Goal: Task Accomplishment & Management: Manage account settings

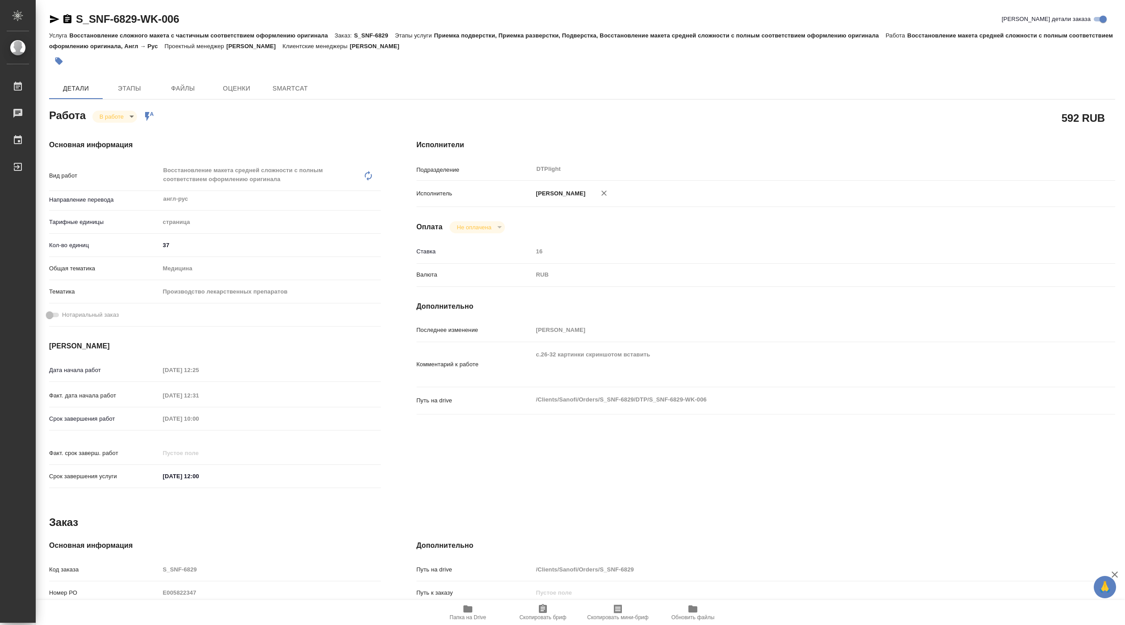
click at [471, 613] on span "Папка на Drive" at bounding box center [468, 612] width 64 height 17
click at [469, 612] on span "Папка на Drive" at bounding box center [468, 612] width 64 height 17
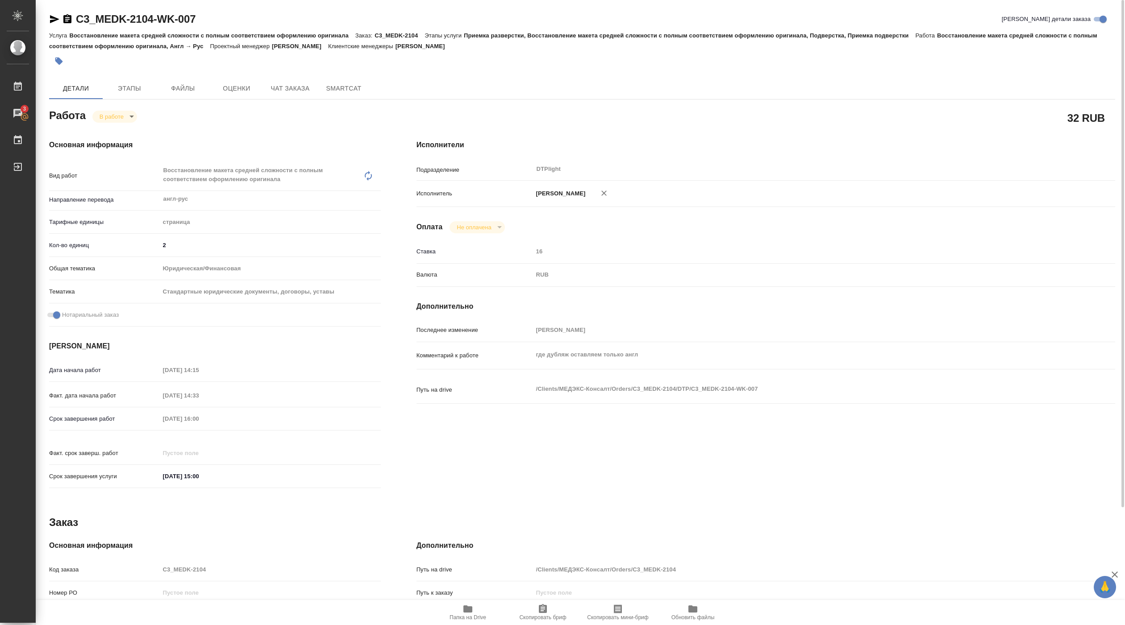
click at [113, 118] on body "🙏 .cls-1 fill:#fff; AWATERA Pankina Anna Работы 3 Чаты График Выйти C3_MEDK-210…" at bounding box center [562, 312] width 1125 height 625
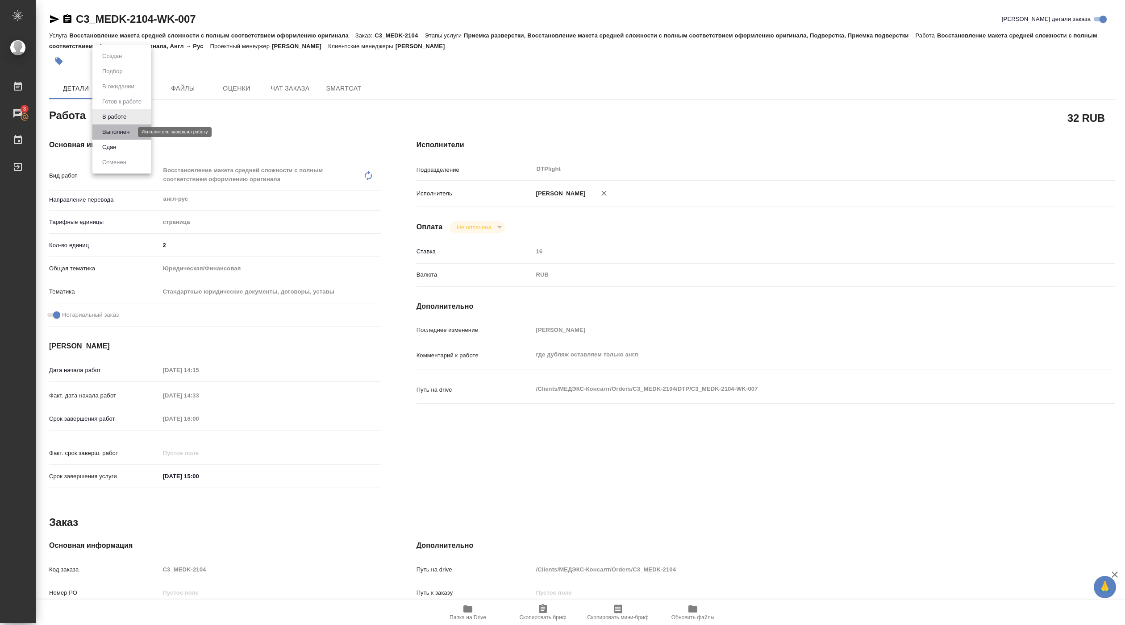
click at [118, 131] on button "Выполнен" at bounding box center [116, 132] width 33 height 10
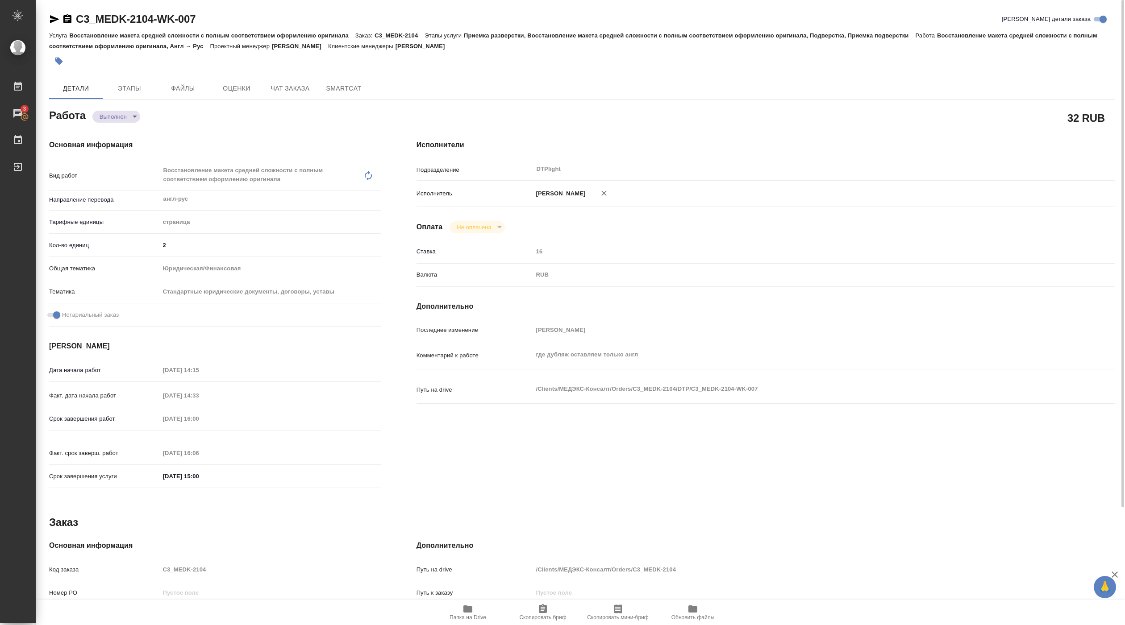
type textarea "x"
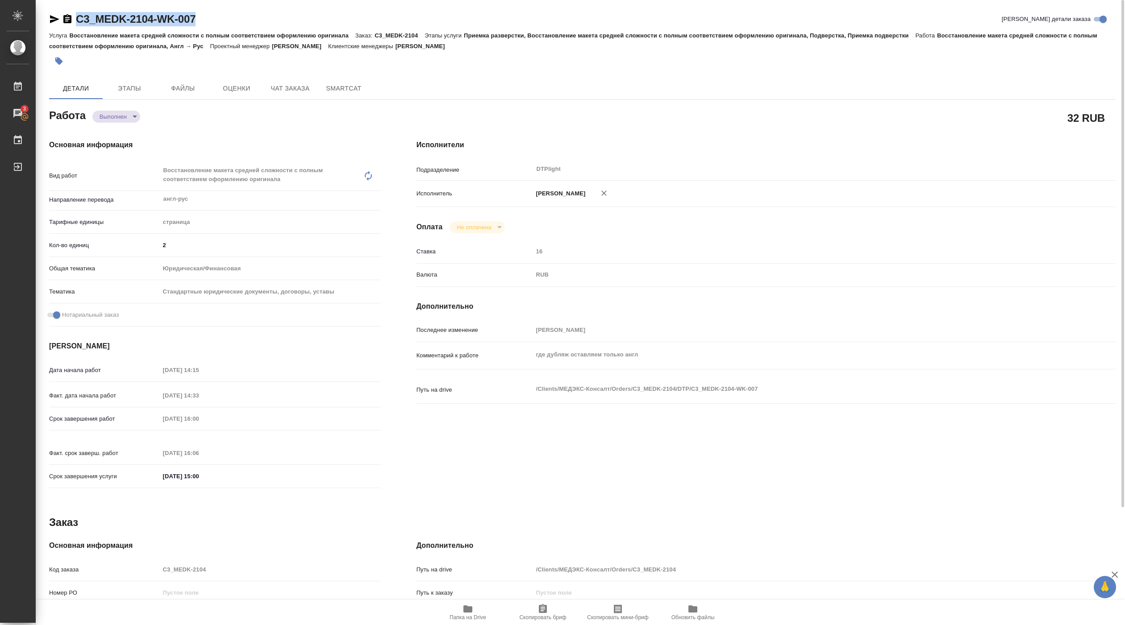
type textarea "x"
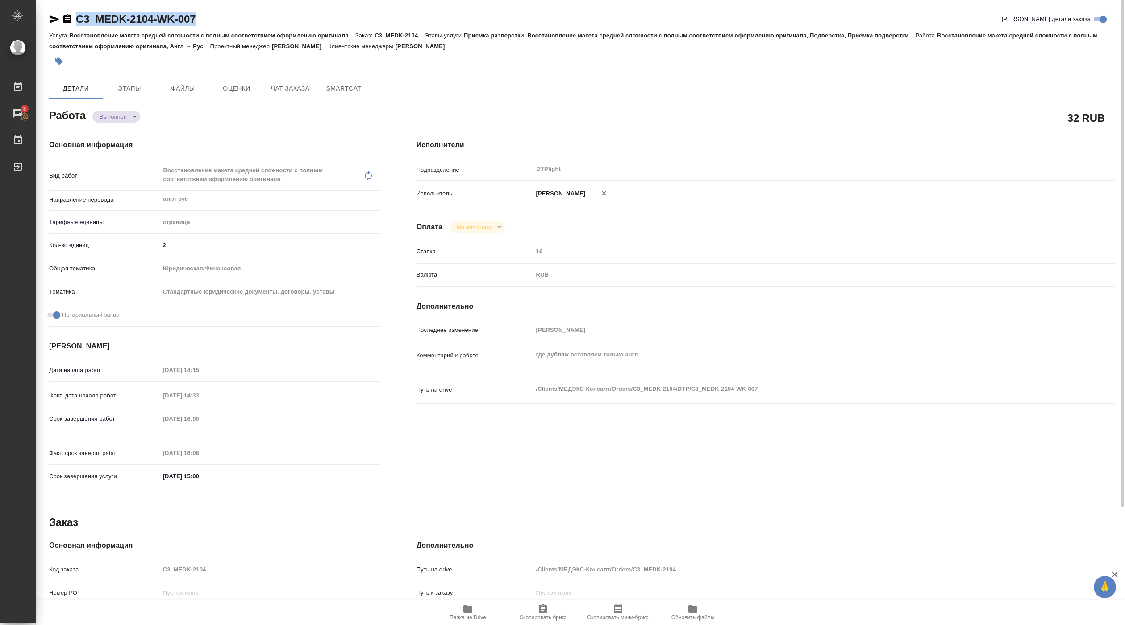
drag, startPoint x: 113, startPoint y: 33, endPoint x: 213, endPoint y: 28, distance: 100.1
click at [214, 29] on div "C3_MEDK-2104-WK-007 Кратко детали заказа" at bounding box center [582, 21] width 1066 height 18
type textarea "x"
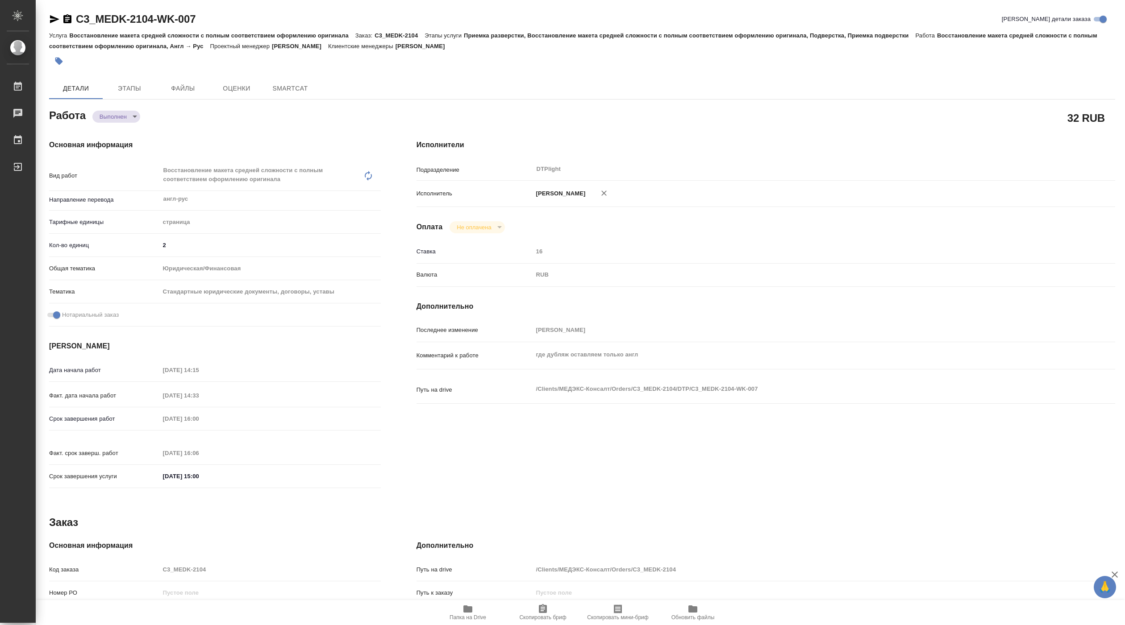
type textarea "x"
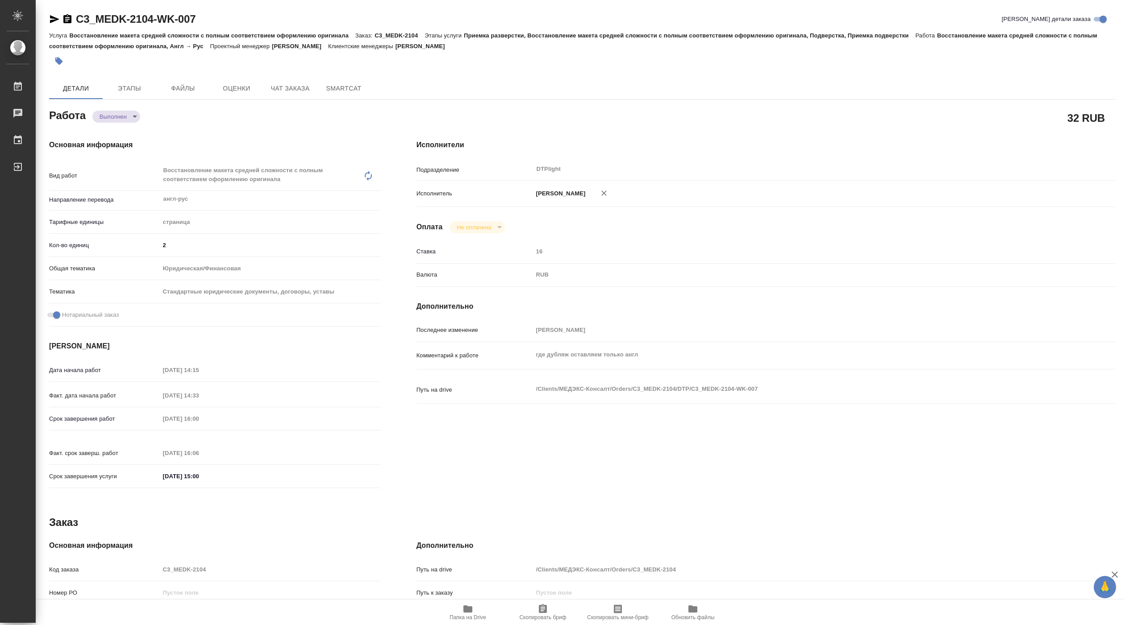
type textarea "x"
click at [118, 120] on body "🙏 .cls-1 fill:#fff; AWATERA Pankina Anna Работы Чаты График Выйти C3_MEDK-2104-…" at bounding box center [562, 312] width 1125 height 625
click at [114, 130] on button "Сдан" at bounding box center [109, 132] width 19 height 10
type textarea "x"
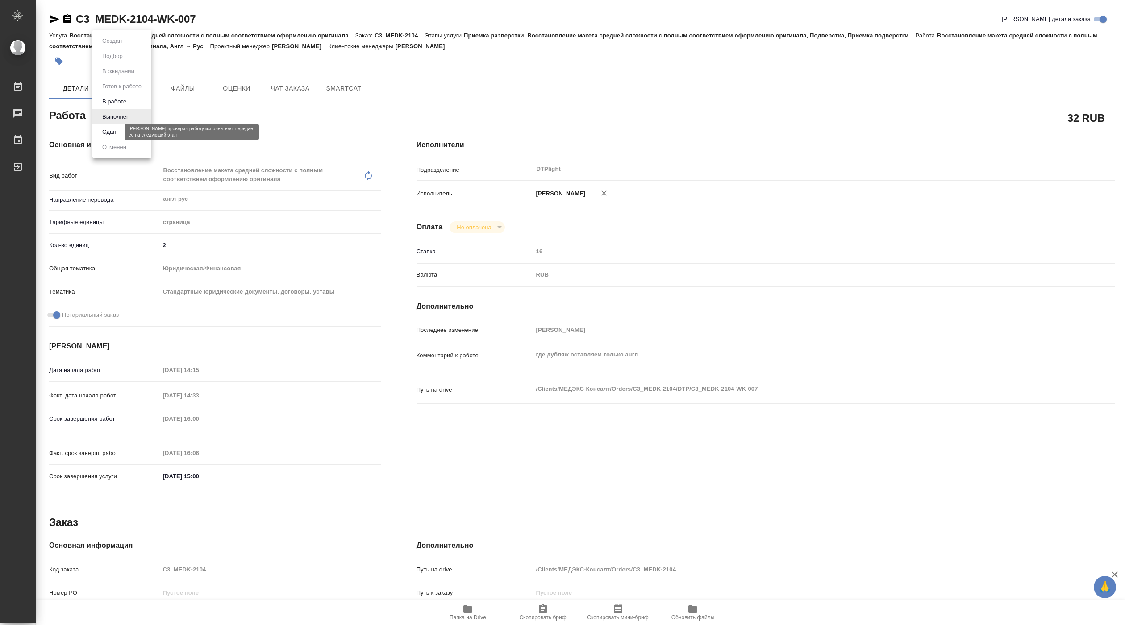
type textarea "x"
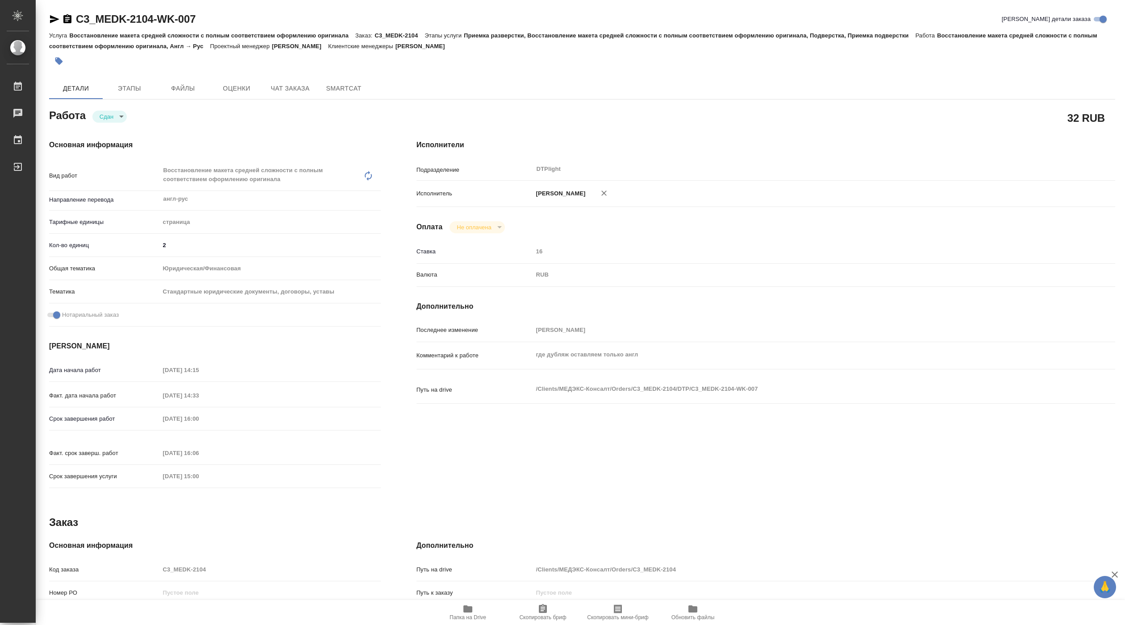
type textarea "x"
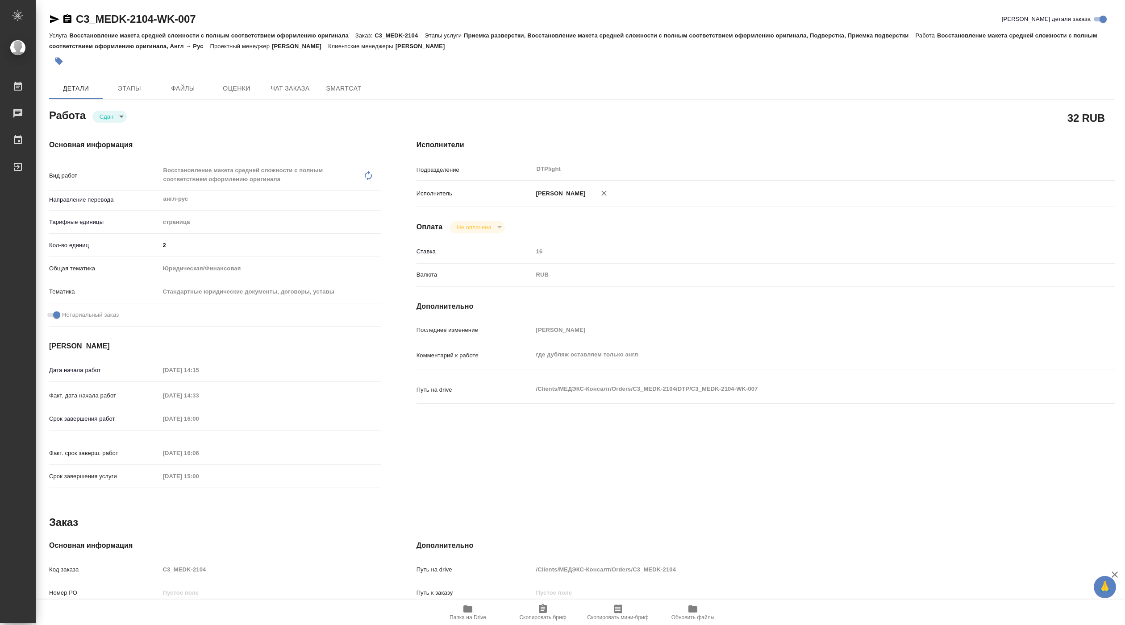
type textarea "x"
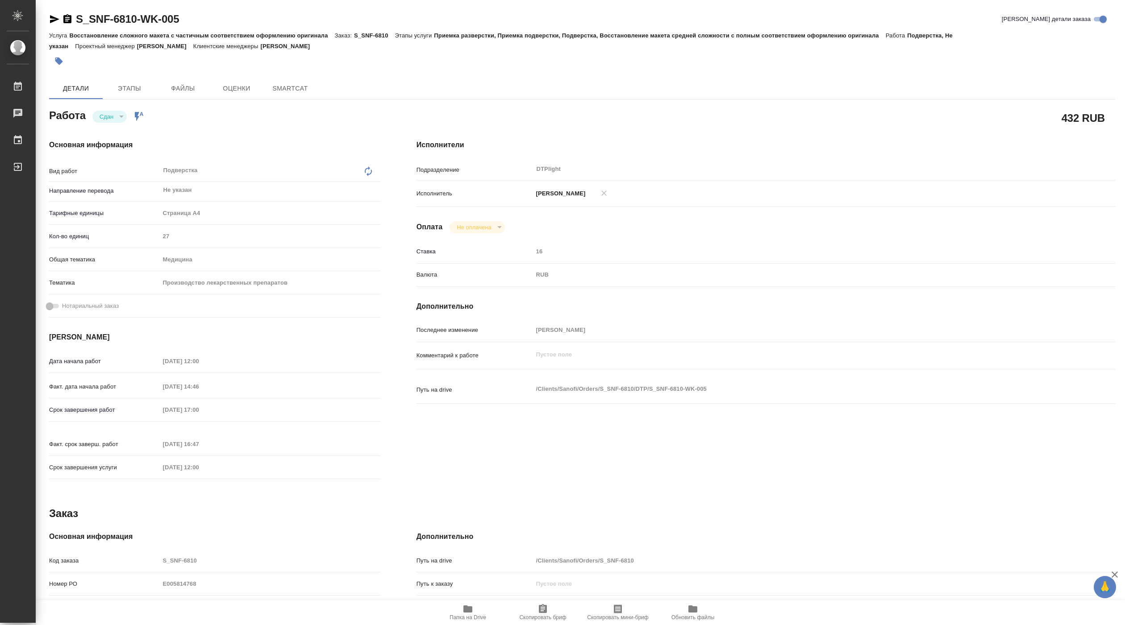
type textarea "x"
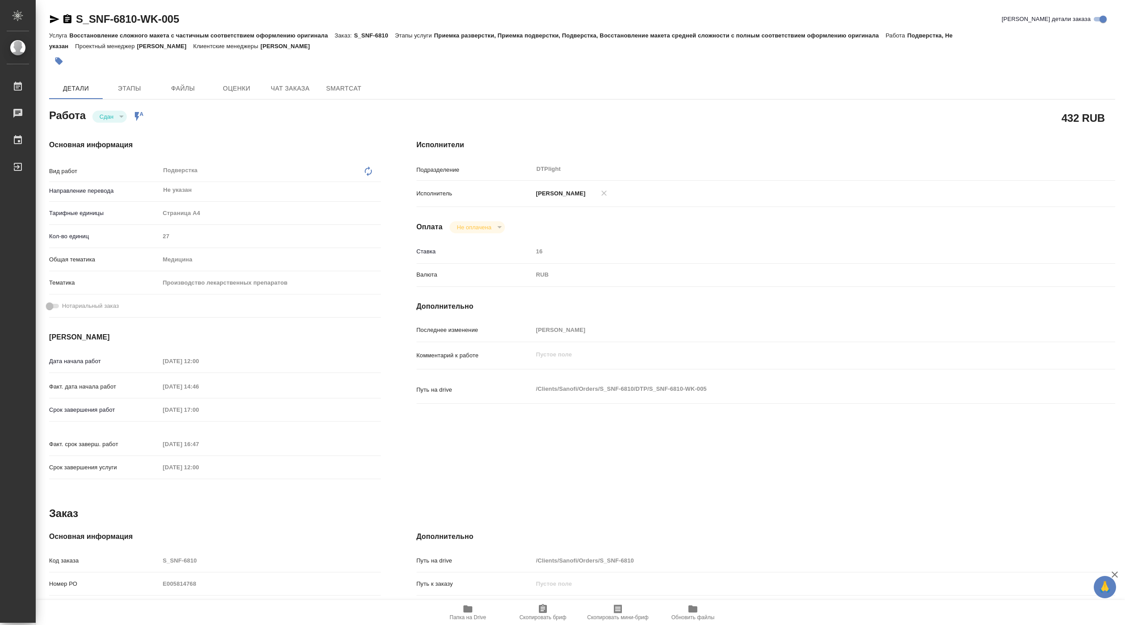
type textarea "x"
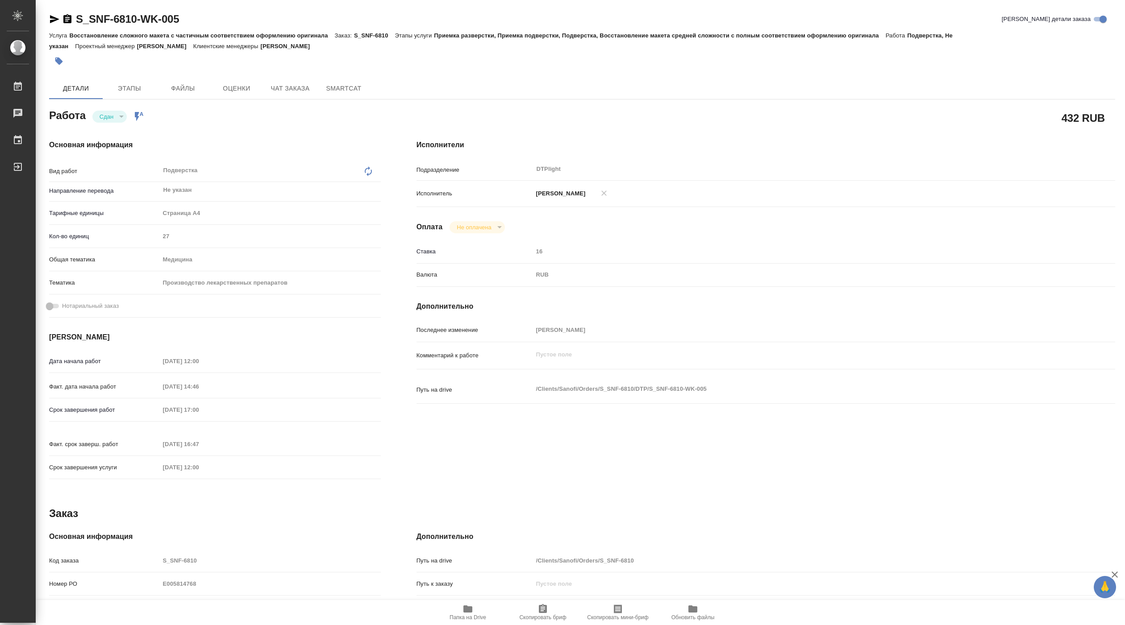
type textarea "x"
